Goal: Book appointment/travel/reservation

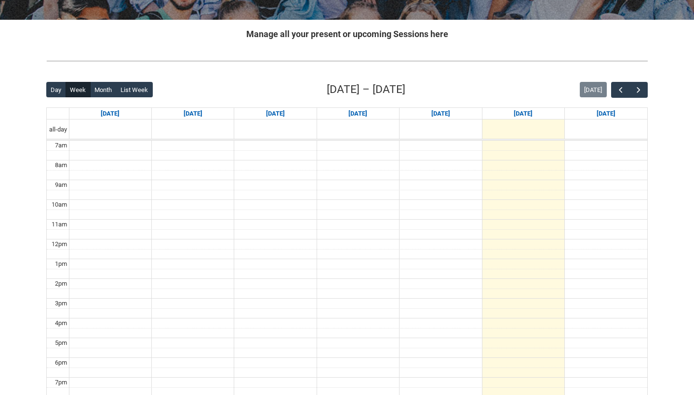
scroll to position [179, 0]
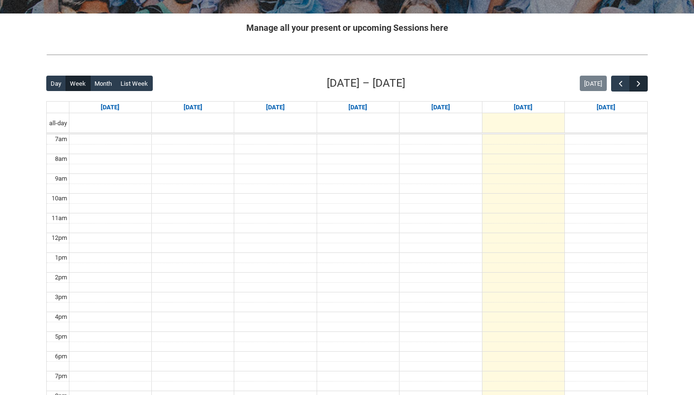
click at [644, 85] on button "button" at bounding box center [638, 84] width 18 height 16
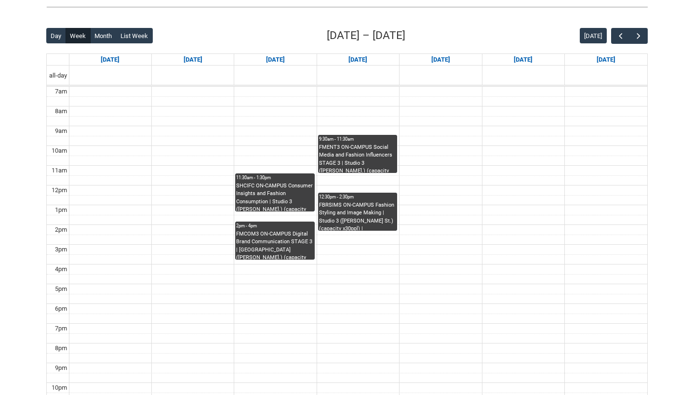
scroll to position [224, 0]
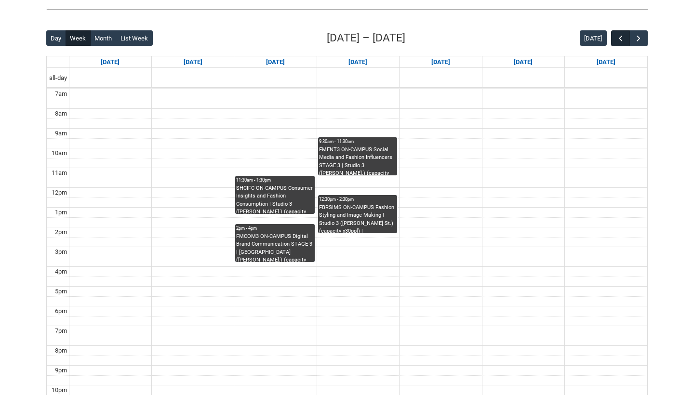
click at [618, 41] on span "button" at bounding box center [621, 39] width 10 height 10
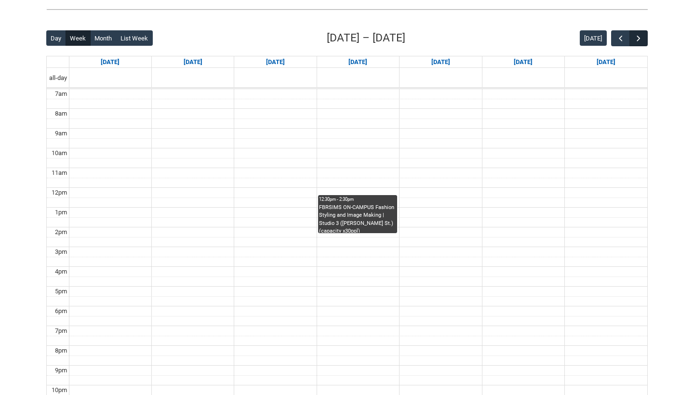
click at [641, 34] on span "button" at bounding box center [638, 39] width 10 height 10
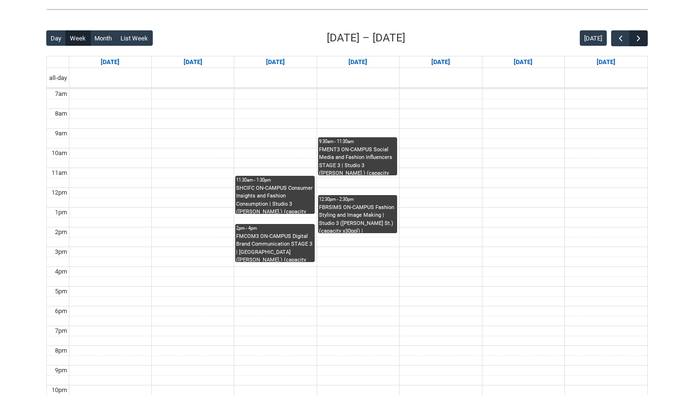
click at [641, 34] on span "button" at bounding box center [638, 39] width 10 height 10
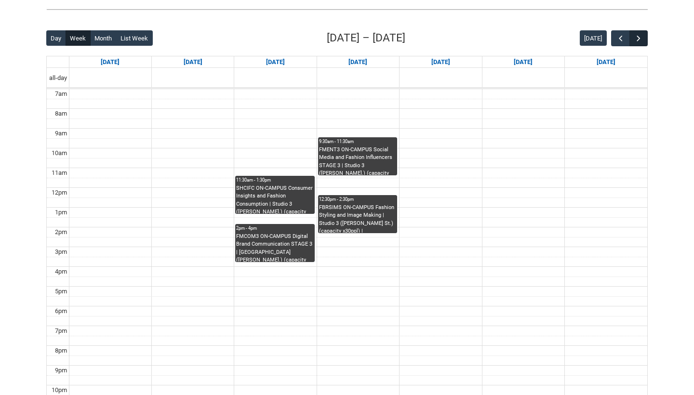
click at [641, 34] on span "button" at bounding box center [638, 39] width 10 height 10
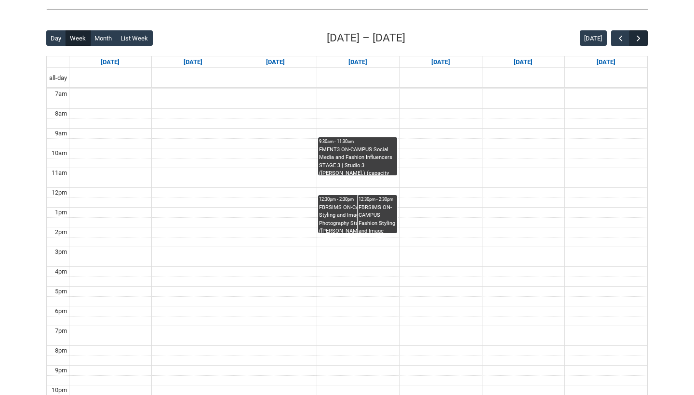
click at [641, 34] on span "button" at bounding box center [638, 39] width 10 height 10
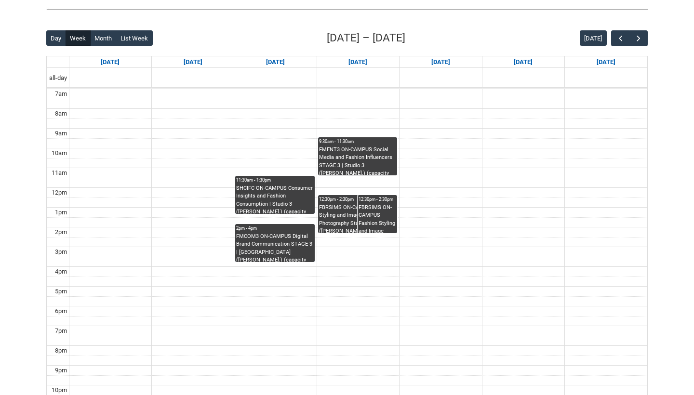
click at [623, 47] on div "Day Week Month List Week [DATE] – [DATE] [DATE] [DATE] [DATE] [DATE] [DATE] [DA…" at bounding box center [346, 217] width 601 height 375
click at [623, 43] on button "button" at bounding box center [620, 38] width 18 height 16
click at [623, 40] on span "button" at bounding box center [621, 39] width 10 height 10
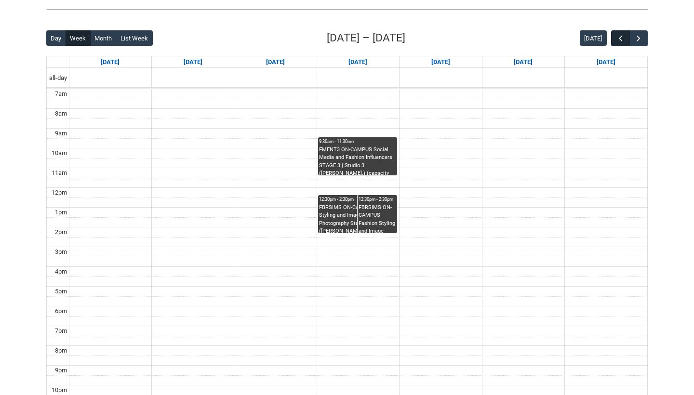
click at [623, 39] on span "button" at bounding box center [621, 39] width 10 height 10
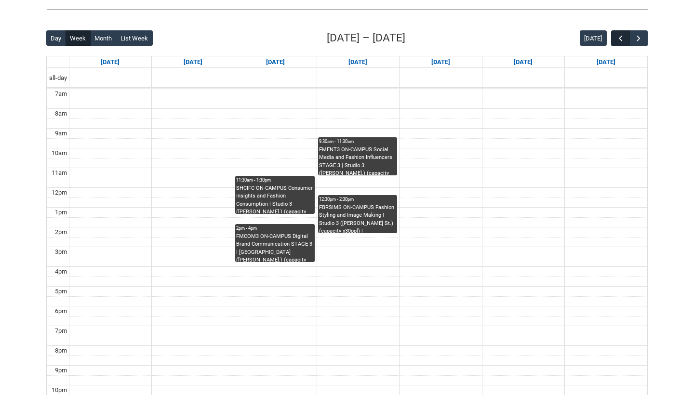
click at [623, 39] on span "button" at bounding box center [621, 39] width 10 height 10
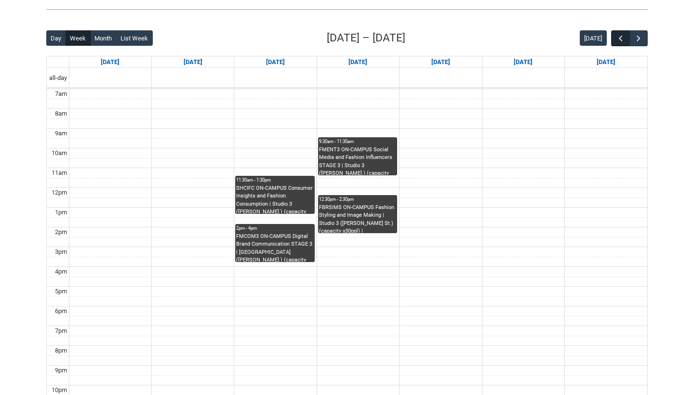
click at [623, 38] on span "button" at bounding box center [621, 39] width 10 height 10
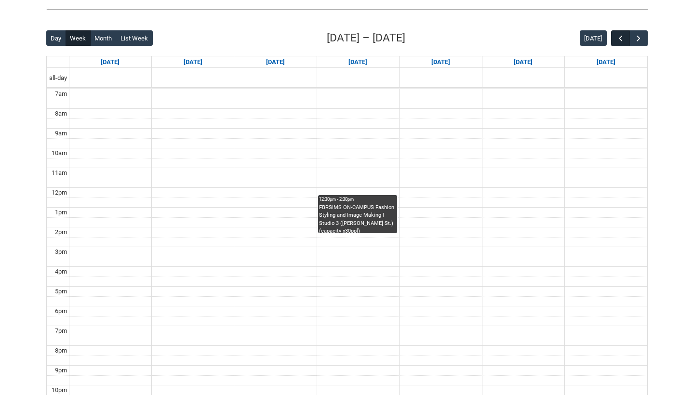
click at [623, 38] on span "button" at bounding box center [621, 39] width 10 height 10
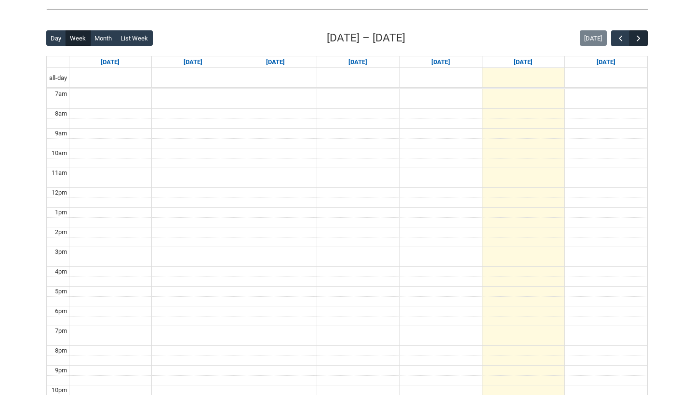
click at [640, 35] on span "button" at bounding box center [638, 39] width 10 height 10
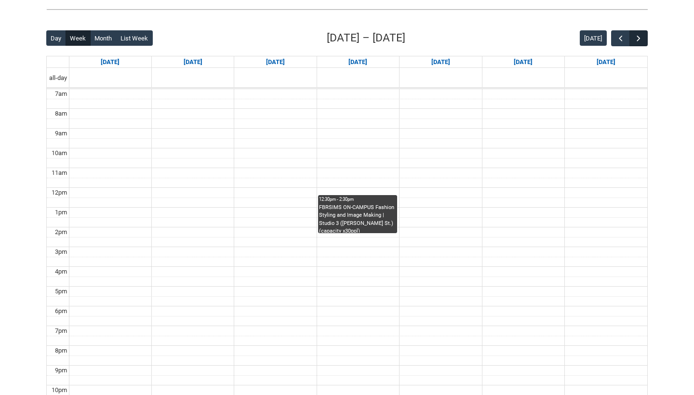
click at [640, 35] on span "button" at bounding box center [638, 39] width 10 height 10
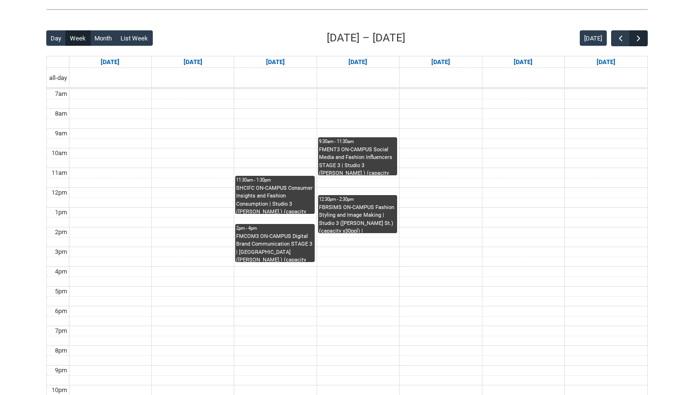
click at [640, 36] on span "button" at bounding box center [638, 39] width 10 height 10
click at [639, 40] on span "button" at bounding box center [638, 39] width 10 height 10
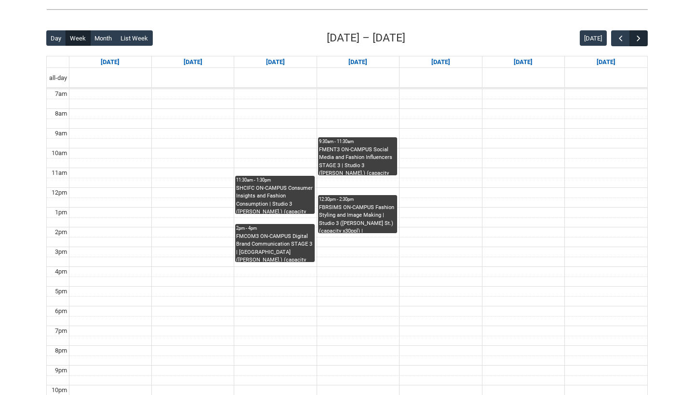
click at [638, 40] on span "button" at bounding box center [638, 39] width 10 height 10
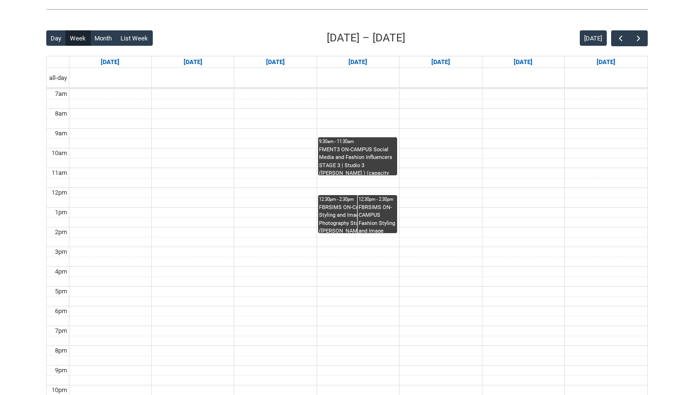
click at [482, 47] on div "Day Week Month List Week [DATE] – [DATE] [DATE] [DATE] [DATE] [DATE] [DATE] [DA…" at bounding box center [346, 217] width 601 height 375
click at [638, 43] on span "button" at bounding box center [638, 39] width 10 height 10
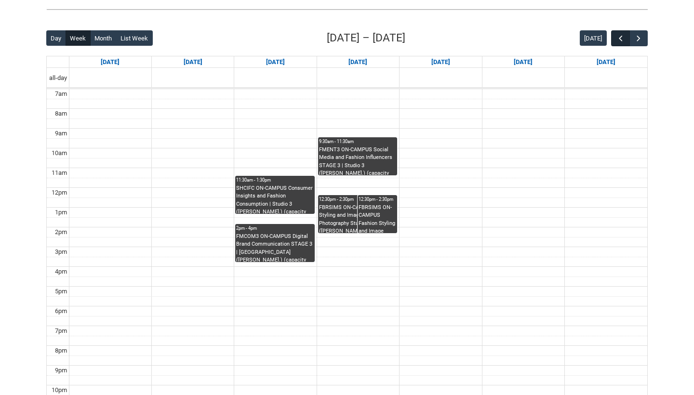
click at [619, 38] on span "button" at bounding box center [621, 39] width 10 height 10
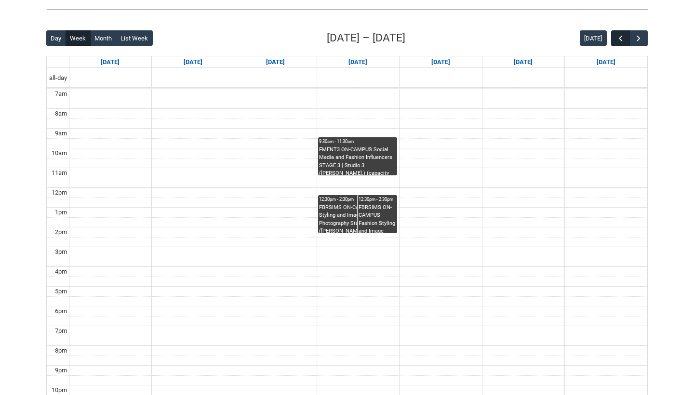
click at [619, 38] on span "button" at bounding box center [621, 39] width 10 height 10
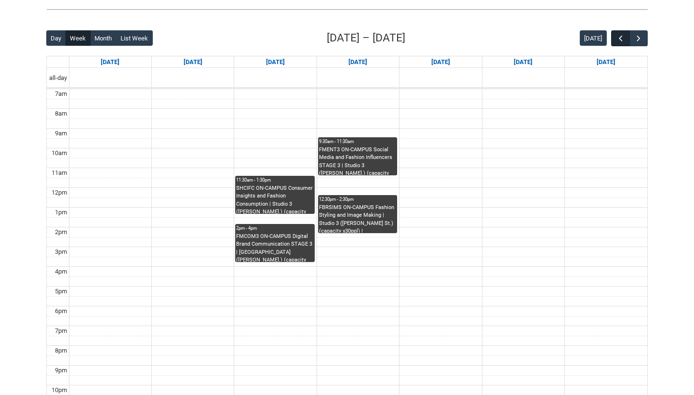
click at [619, 38] on span "button" at bounding box center [621, 39] width 10 height 10
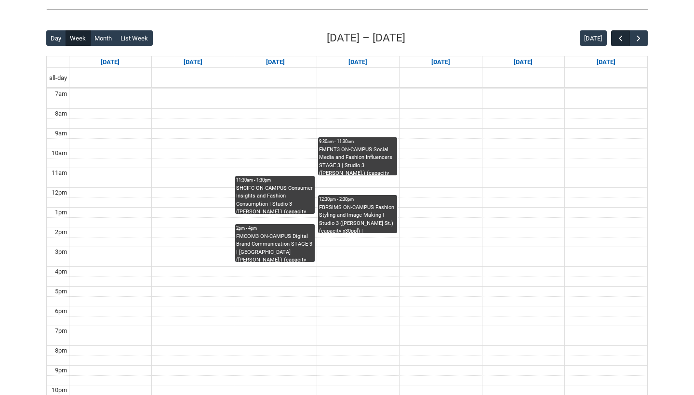
click at [619, 38] on span "button" at bounding box center [621, 39] width 10 height 10
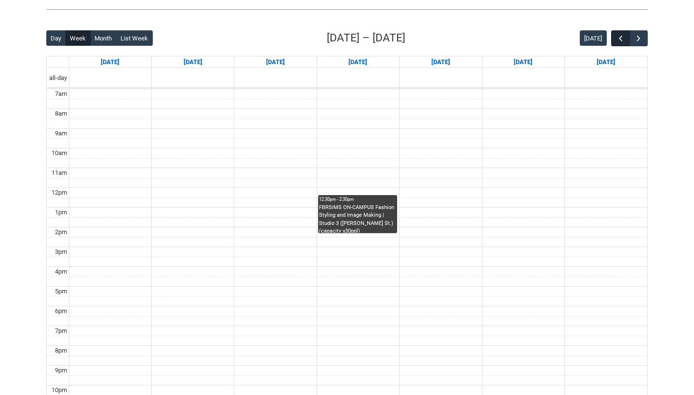
click at [619, 38] on span "button" at bounding box center [621, 39] width 10 height 10
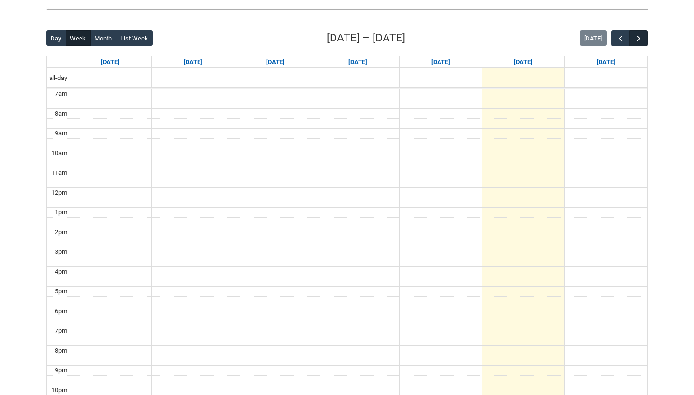
click at [644, 35] on button "button" at bounding box center [638, 38] width 18 height 16
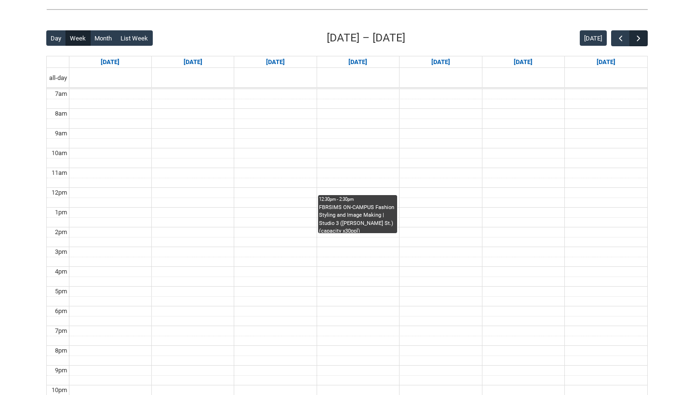
click at [644, 35] on button "button" at bounding box center [638, 38] width 18 height 16
